Goal: Task Accomplishment & Management: Manage account settings

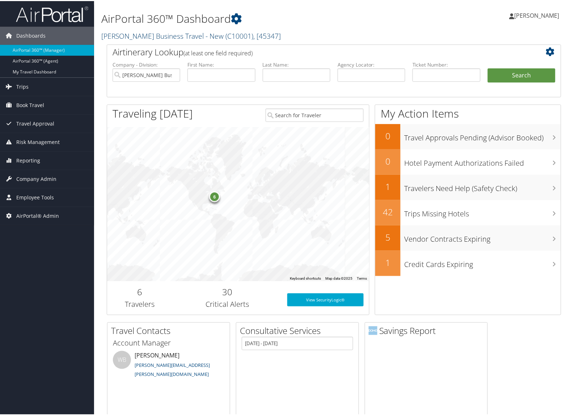
click at [117, 34] on link "Christopherson Business Travel - New ( C10001 ) , [ 45347 ]" at bounding box center [191, 35] width 180 height 10
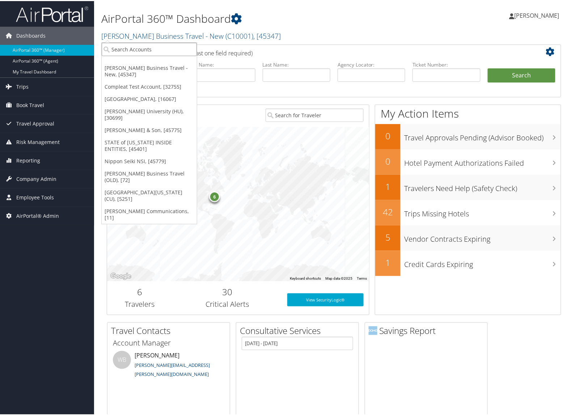
click at [119, 43] on input "search" at bounding box center [149, 48] width 95 height 13
paste input "28683"
type input "28683"
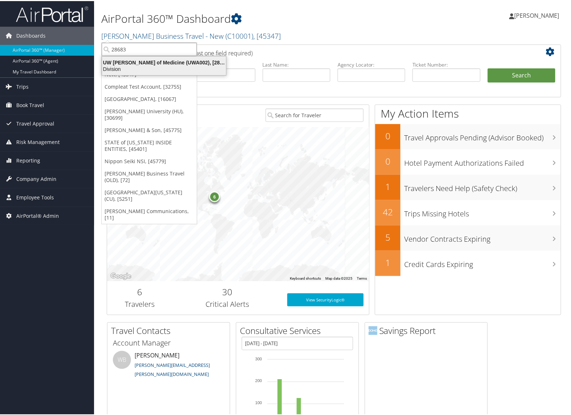
click at [120, 59] on div "UW [PERSON_NAME] of Medicine (UWA002), [28683]" at bounding box center [164, 61] width 133 height 7
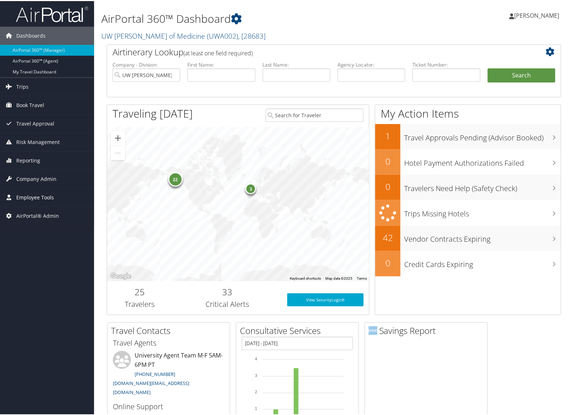
click at [29, 199] on span "Employee Tools" at bounding box center [35, 197] width 38 height 18
click at [29, 178] on span "Company Admin" at bounding box center [36, 178] width 40 height 18
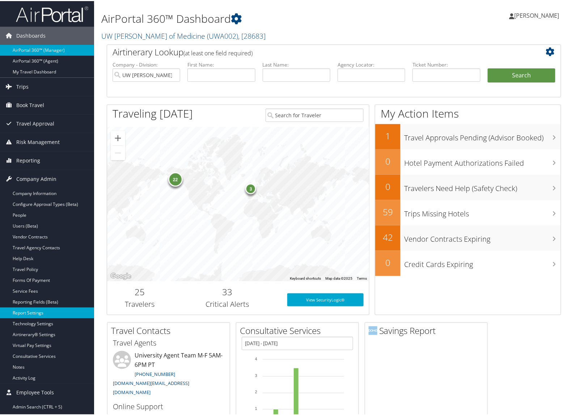
click at [37, 313] on link "Report Settings" at bounding box center [47, 312] width 94 height 11
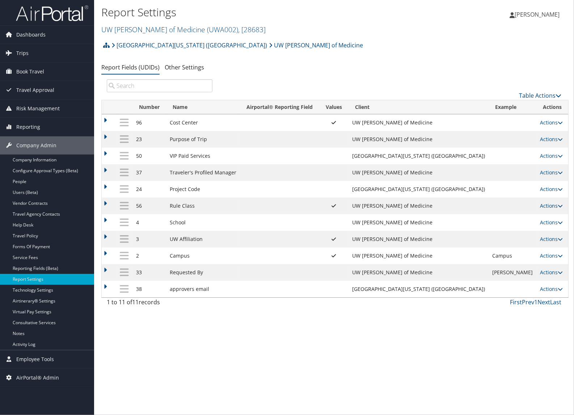
click at [542, 206] on link "Actions" at bounding box center [551, 205] width 23 height 7
click at [513, 219] on link "Update Report Field Values" at bounding box center [516, 217] width 78 height 12
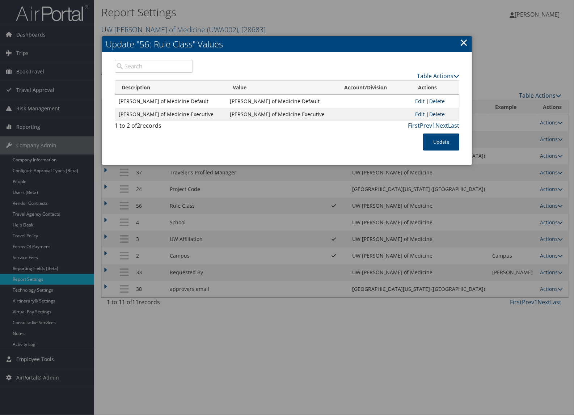
click at [141, 40] on h2 "Update "56: Rule Class" Values" at bounding box center [287, 44] width 370 height 16
click at [462, 44] on link "×" at bounding box center [464, 42] width 8 height 14
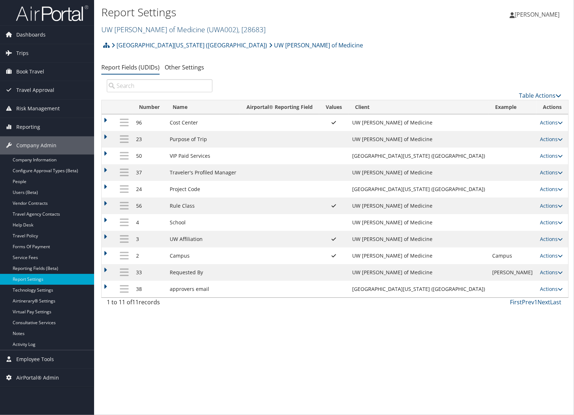
click at [126, 26] on link "UW [PERSON_NAME] of Medicine ( UWA002 ) , [ 28683 ]" at bounding box center [183, 30] width 164 height 10
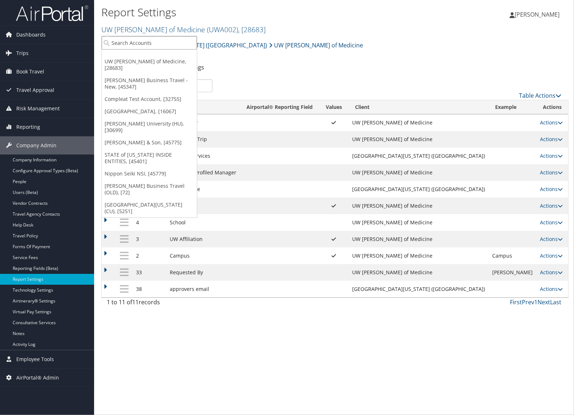
click at [129, 45] on input "search" at bounding box center [149, 42] width 95 height 13
paste input "UWA005"
type input "UWA005"
click at [138, 42] on input "UWA005" at bounding box center [149, 42] width 95 height 13
click at [138, 42] on input "search" at bounding box center [149, 42] width 95 height 13
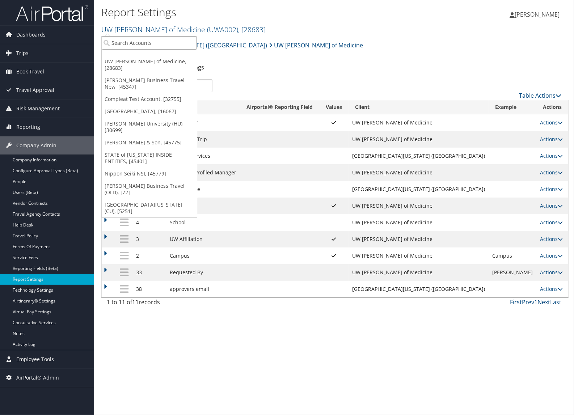
paste input "28683"
type input "28683"
click at [129, 27] on link "UW [PERSON_NAME] of Medicine ( UWA002 ) , [ 28683 ]" at bounding box center [183, 30] width 164 height 10
click at [37, 35] on span "Dashboards" at bounding box center [30, 35] width 29 height 18
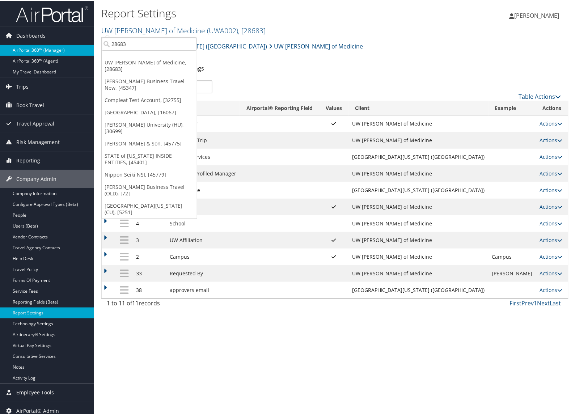
click at [31, 45] on link "AirPortal 360™ (Manager)" at bounding box center [47, 49] width 94 height 11
